Goal: Navigation & Orientation: Find specific page/section

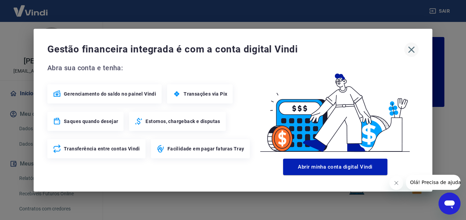
click at [415, 53] on icon "button" at bounding box center [411, 49] width 11 height 11
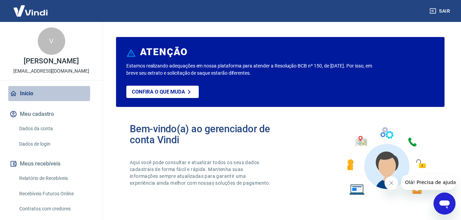
click at [32, 100] on link "Início" at bounding box center [51, 93] width 86 height 15
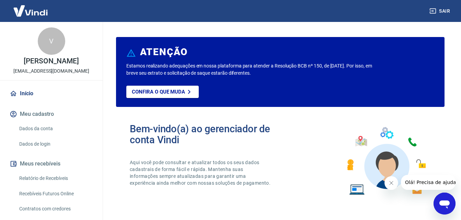
click at [41, 150] on link "Dados de login" at bounding box center [55, 144] width 78 height 14
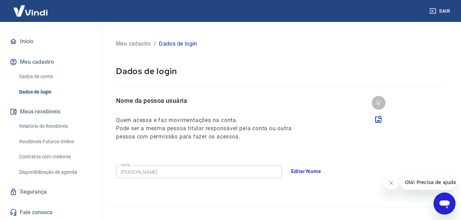
scroll to position [59, 0]
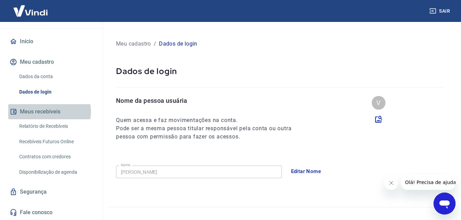
click at [49, 112] on button "Meus recebíveis" at bounding box center [51, 111] width 86 height 15
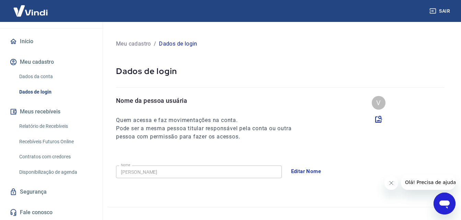
click at [48, 113] on button "Meus recebíveis" at bounding box center [51, 111] width 86 height 15
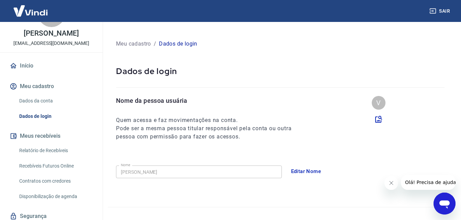
scroll to position [0, 0]
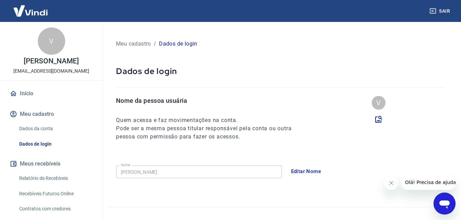
click at [25, 101] on link "Início" at bounding box center [51, 93] width 86 height 15
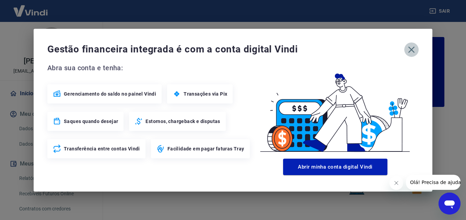
click at [410, 51] on icon "button" at bounding box center [412, 49] width 7 height 7
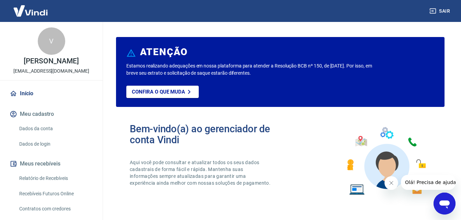
click at [35, 101] on link "Início" at bounding box center [51, 93] width 86 height 15
click at [46, 122] on button "Meu cadastro" at bounding box center [51, 114] width 86 height 15
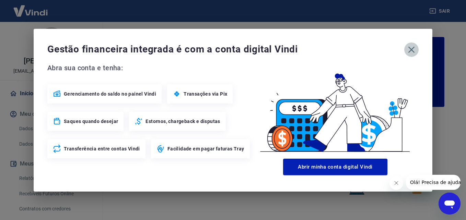
click at [413, 50] on icon "button" at bounding box center [411, 49] width 11 height 11
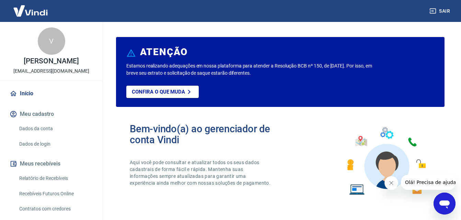
click at [23, 101] on link "Início" at bounding box center [51, 93] width 86 height 15
click at [49, 44] on div "V" at bounding box center [51, 40] width 27 height 27
click at [157, 94] on p "Confira o que muda" at bounding box center [158, 92] width 53 height 6
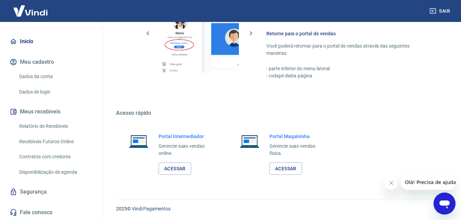
scroll to position [414, 0]
click at [43, 78] on link "Dados da conta" at bounding box center [55, 77] width 78 height 14
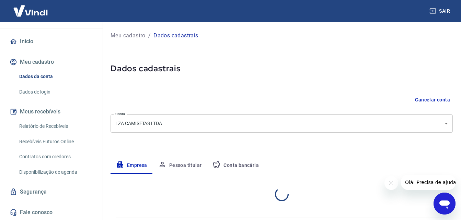
select select "PR"
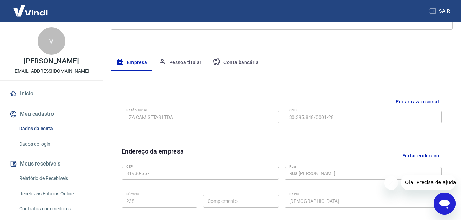
scroll to position [59, 0]
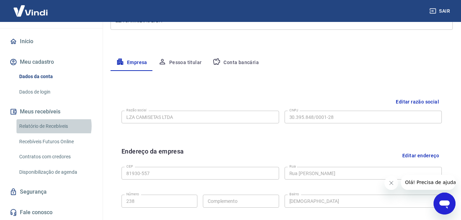
click at [54, 126] on link "Relatório de Recebíveis" at bounding box center [55, 127] width 78 height 14
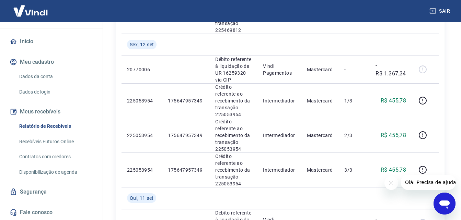
scroll to position [275, 0]
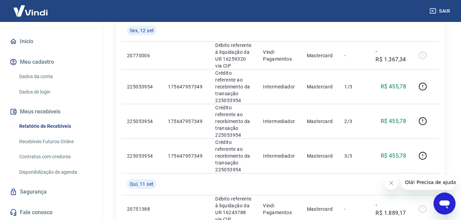
click at [52, 171] on link "Disponibilização de agenda" at bounding box center [55, 173] width 78 height 14
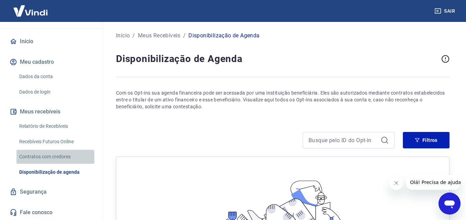
click at [55, 158] on link "Contratos com credores" at bounding box center [55, 157] width 78 height 14
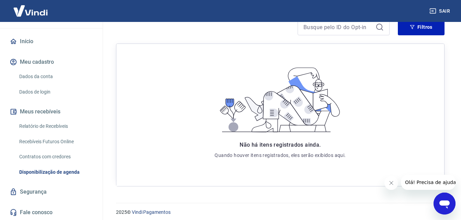
scroll to position [118, 0]
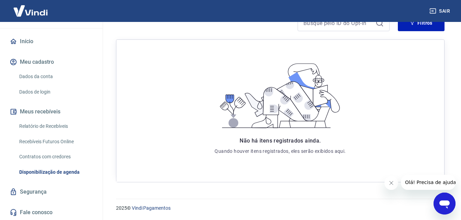
click at [39, 192] on link "Segurança" at bounding box center [51, 192] width 86 height 15
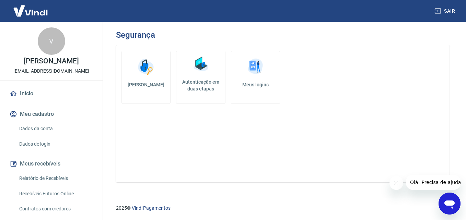
click at [25, 99] on link "Início" at bounding box center [51, 93] width 86 height 15
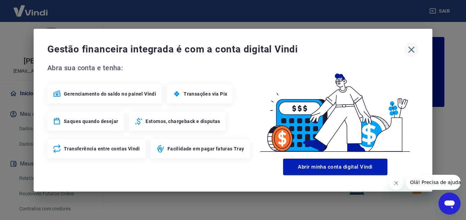
click at [411, 48] on icon "button" at bounding box center [411, 49] width 11 height 11
